Goal: Check status: Check status

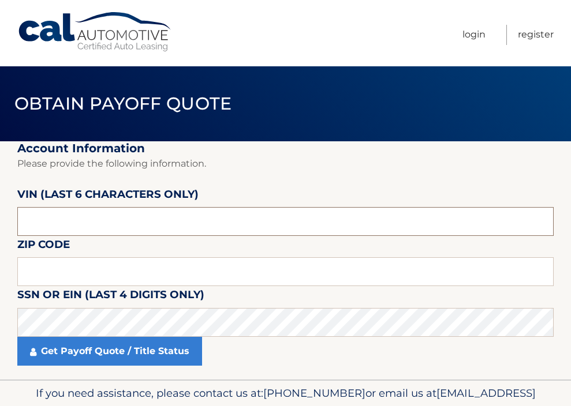
click at [97, 223] on input "text" at bounding box center [285, 221] width 536 height 29
click at [39, 273] on input "text" at bounding box center [285, 271] width 536 height 29
type input "07740"
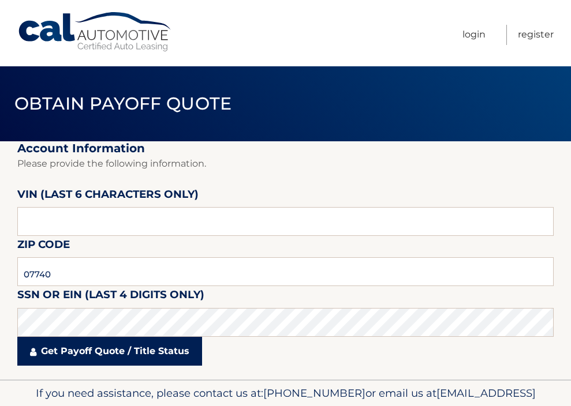
drag, startPoint x: 70, startPoint y: 307, endPoint x: 81, endPoint y: 354, distance: 48.6
click at [81, 354] on link "Get Payoff Quote / Title Status" at bounding box center [109, 351] width 185 height 29
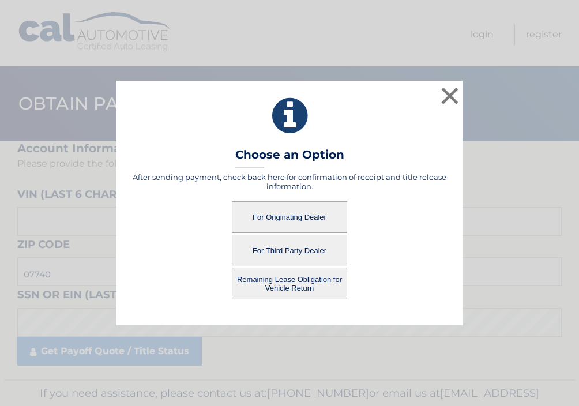
click at [307, 215] on button "For Originating Dealer" at bounding box center [289, 217] width 115 height 32
click at [289, 217] on button "For Originating Dealer" at bounding box center [289, 217] width 115 height 32
